Goal: Task Accomplishment & Management: Use online tool/utility

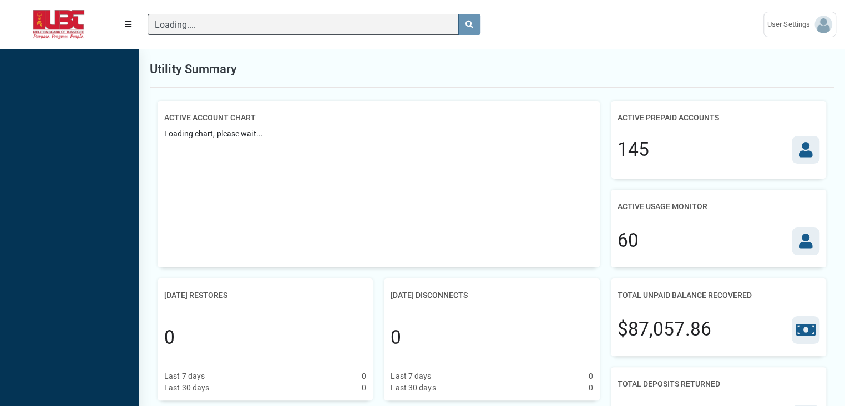
scroll to position [5, 0]
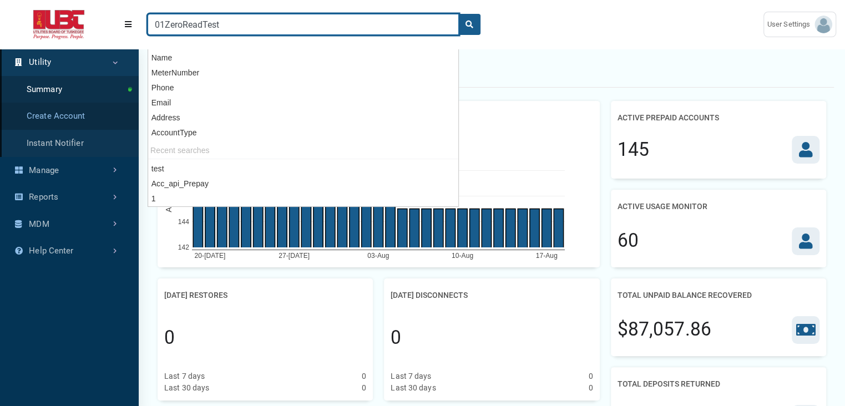
type input "01ZeroReadTest"
click at [458, 14] on button "search" at bounding box center [469, 24] width 22 height 21
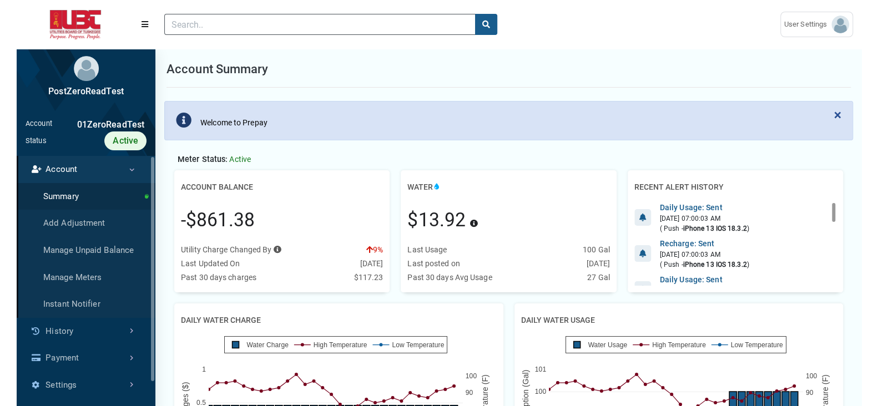
scroll to position [5, 0]
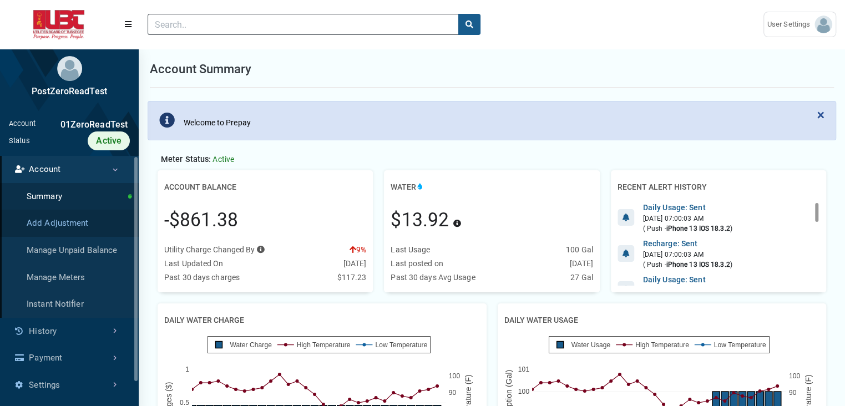
click at [69, 223] on link "Add Adjustment" at bounding box center [69, 223] width 139 height 27
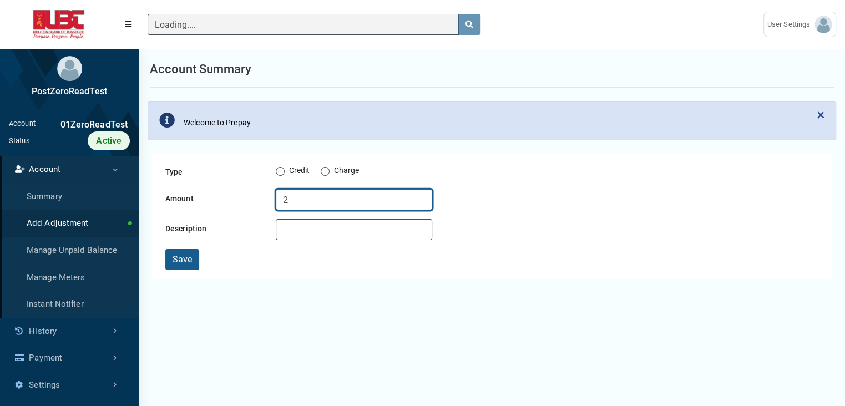
type input "2"
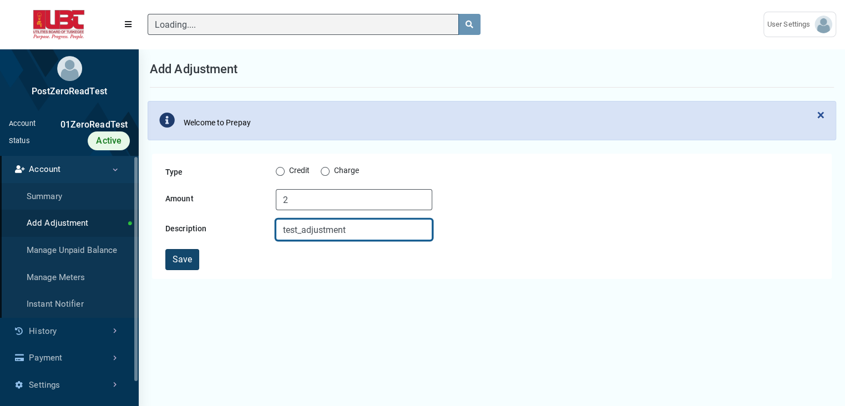
type input "test_adjustment"
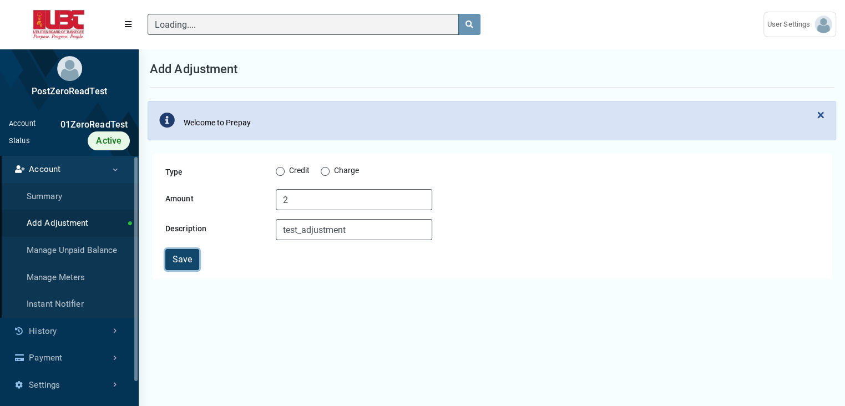
click at [181, 259] on button "Save" at bounding box center [182, 259] width 34 height 21
